Goal: Information Seeking & Learning: Learn about a topic

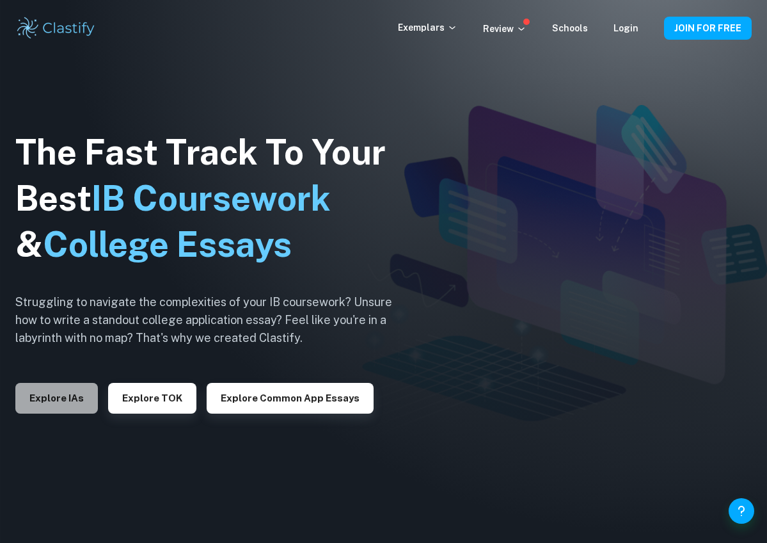
click at [84, 404] on button "Explore IAs" at bounding box center [56, 398] width 83 height 31
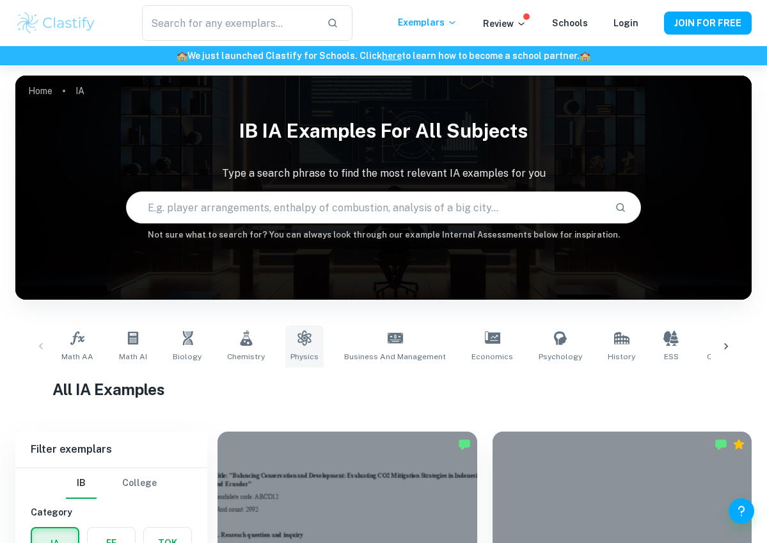
click at [299, 342] on icon at bounding box center [304, 337] width 15 height 15
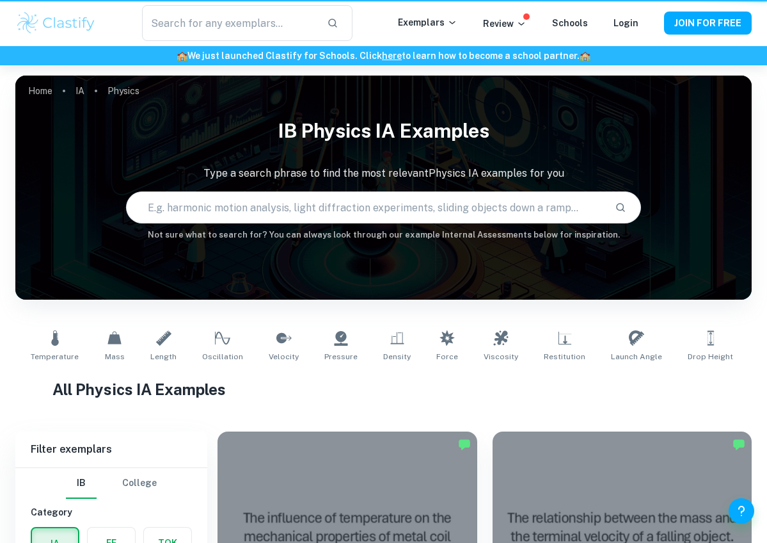
type input "Physics"
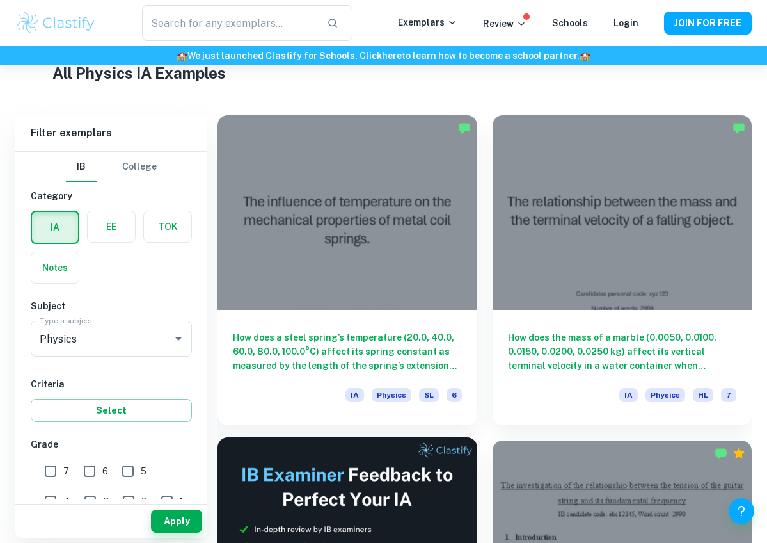
scroll to position [317, 0]
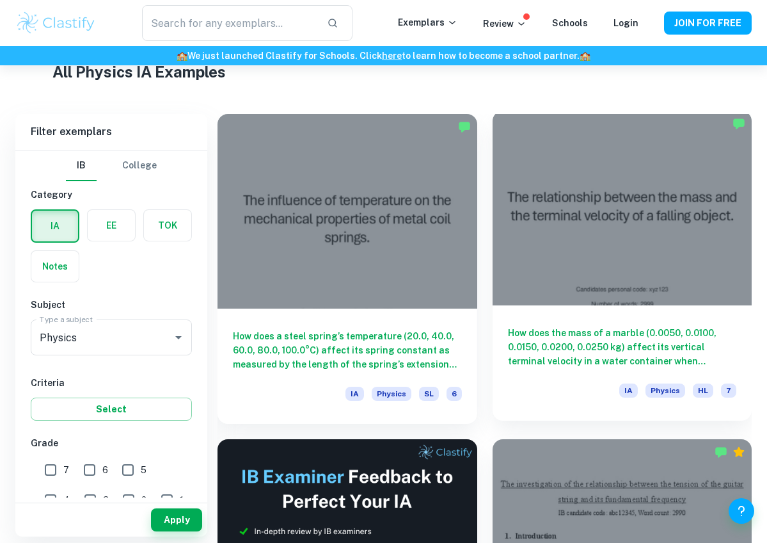
click at [608, 349] on h6 "How does the mass of a marble (0.0050, 0.0100, 0.0150, 0.0200, 0.0250 kg) affec…" at bounding box center [622, 347] width 229 height 42
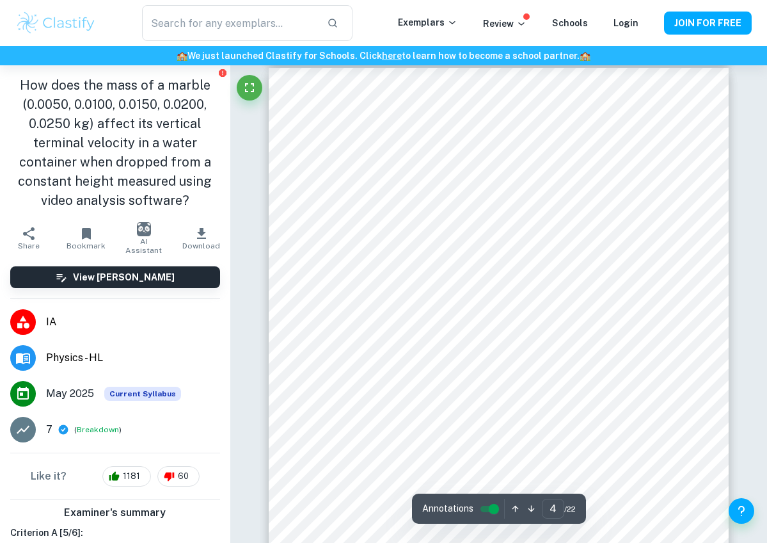
scroll to position [2130, 0]
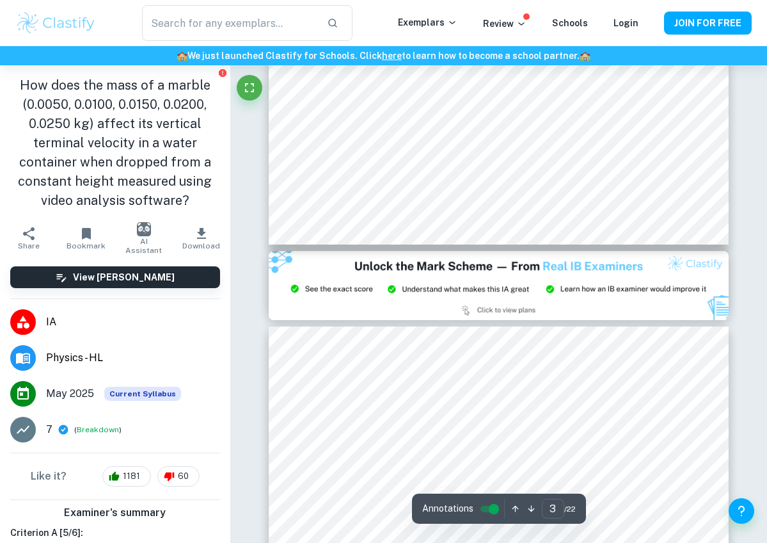
type input "2"
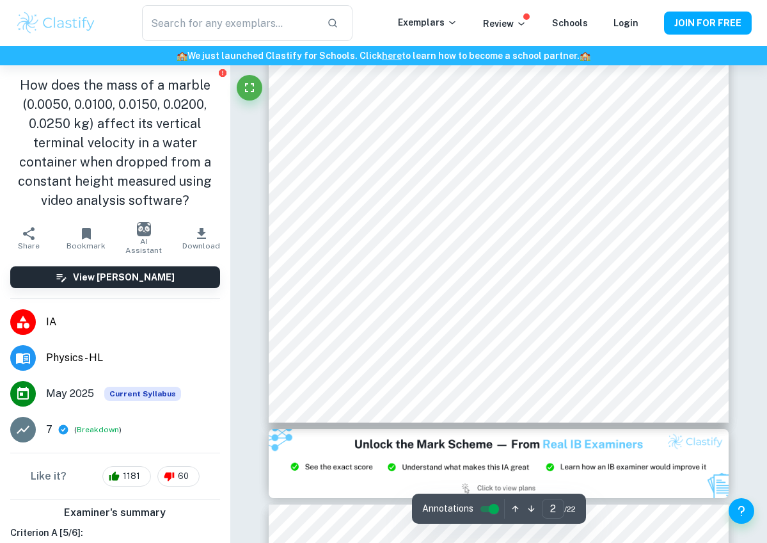
scroll to position [1015, 0]
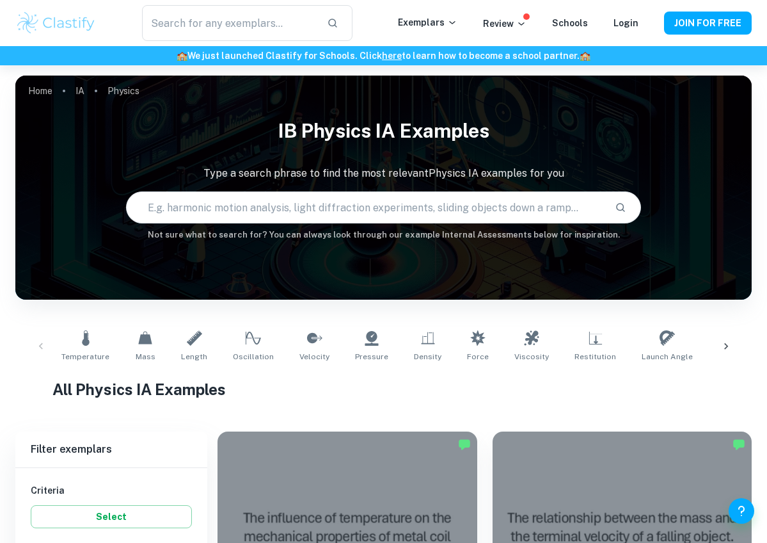
click at [395, 207] on input "text" at bounding box center [366, 207] width 479 height 36
click at [386, 208] on input "text" at bounding box center [366, 207] width 479 height 36
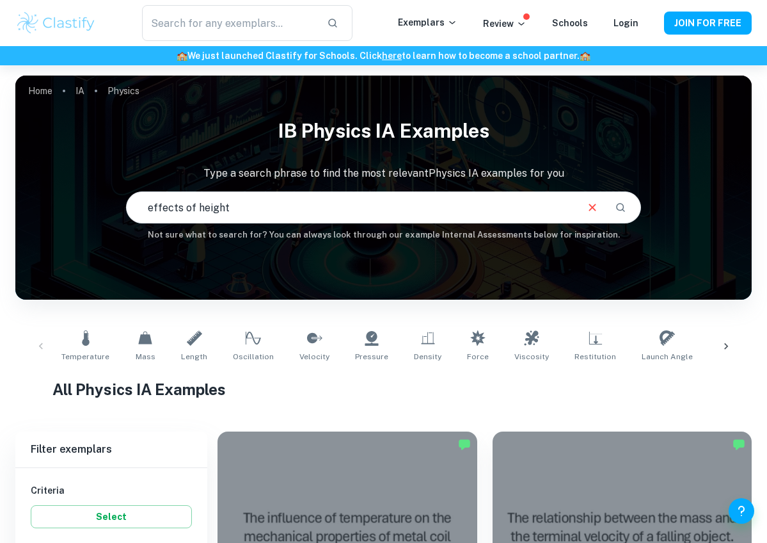
type input "effects of height"
